Goal: Navigation & Orientation: Go to known website

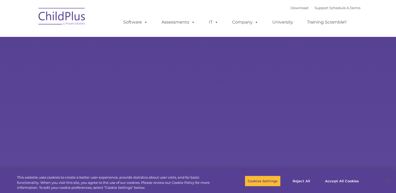
select select "MEDIUM"
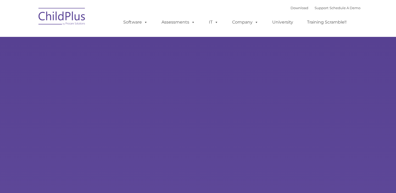
type input ""
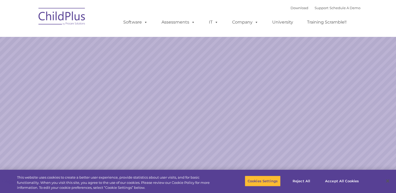
select select "MEDIUM"
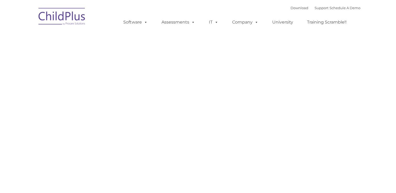
type input ""
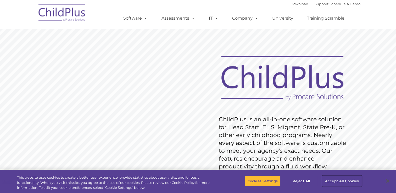
click at [328, 182] on button "Accept All Cookies" at bounding box center [342, 181] width 40 height 11
